Goal: Task Accomplishment & Management: Use online tool/utility

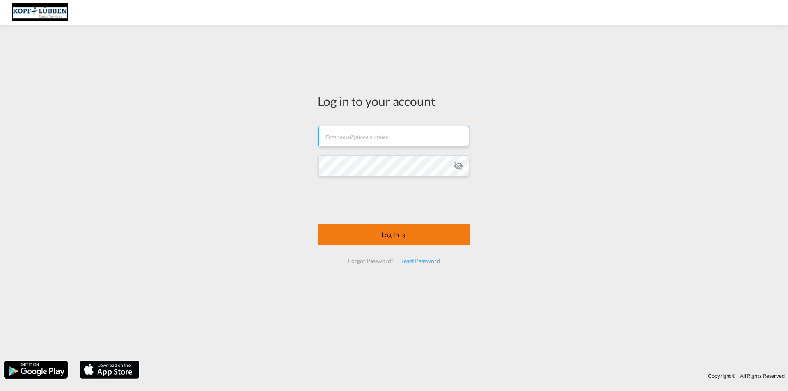
type input "[EMAIL_ADDRESS][PERSON_NAME][DOMAIN_NAME]"
click at [409, 235] on button "Log In" at bounding box center [394, 235] width 153 height 21
